Goal: Task Accomplishment & Management: Manage account settings

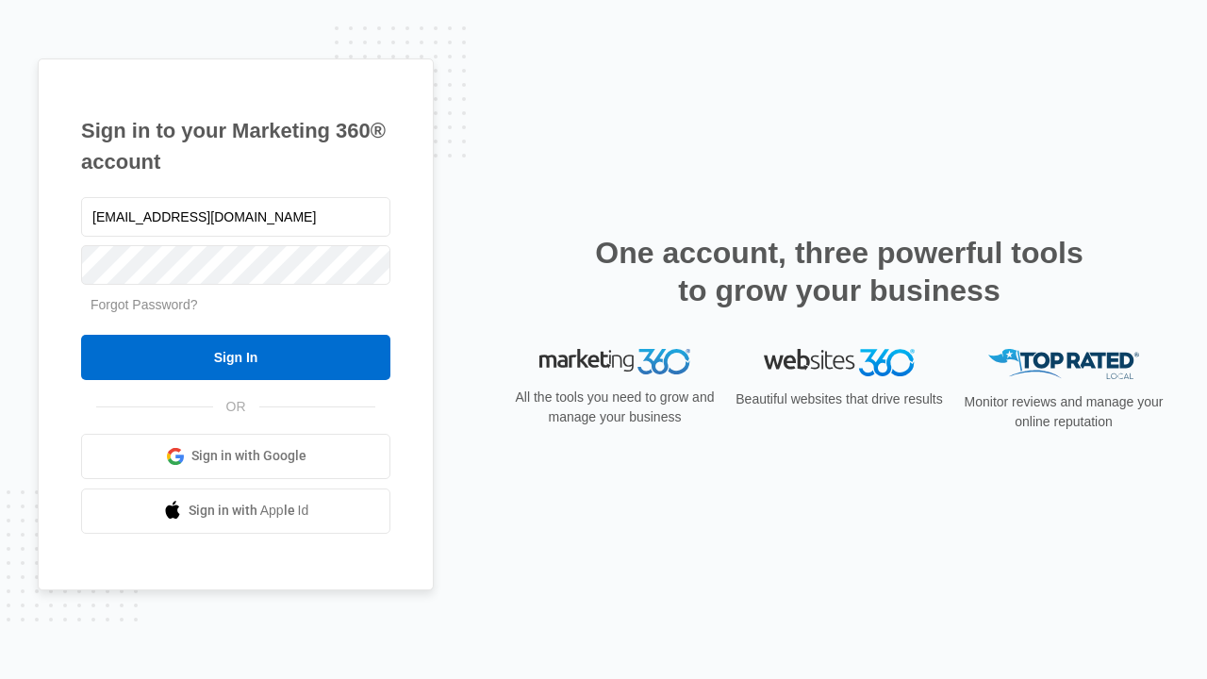
type input "[EMAIL_ADDRESS][DOMAIN_NAME]"
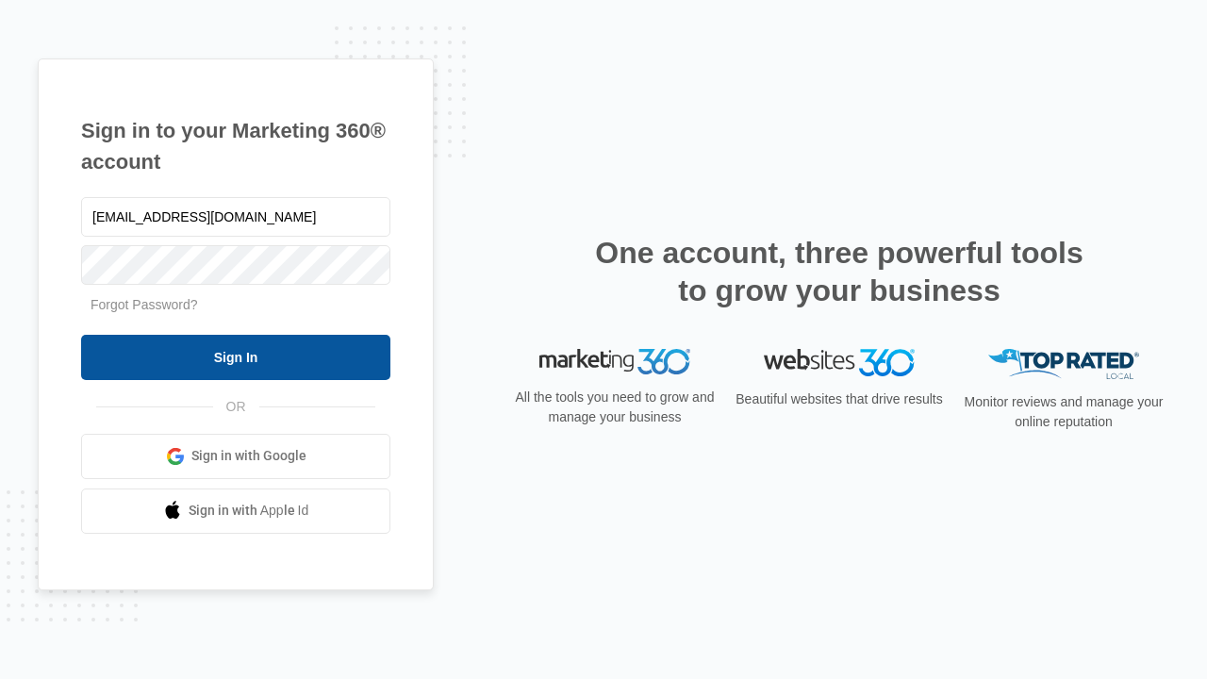
click at [236, 357] on input "Sign In" at bounding box center [235, 357] width 309 height 45
